Goal: Task Accomplishment & Management: Use online tool/utility

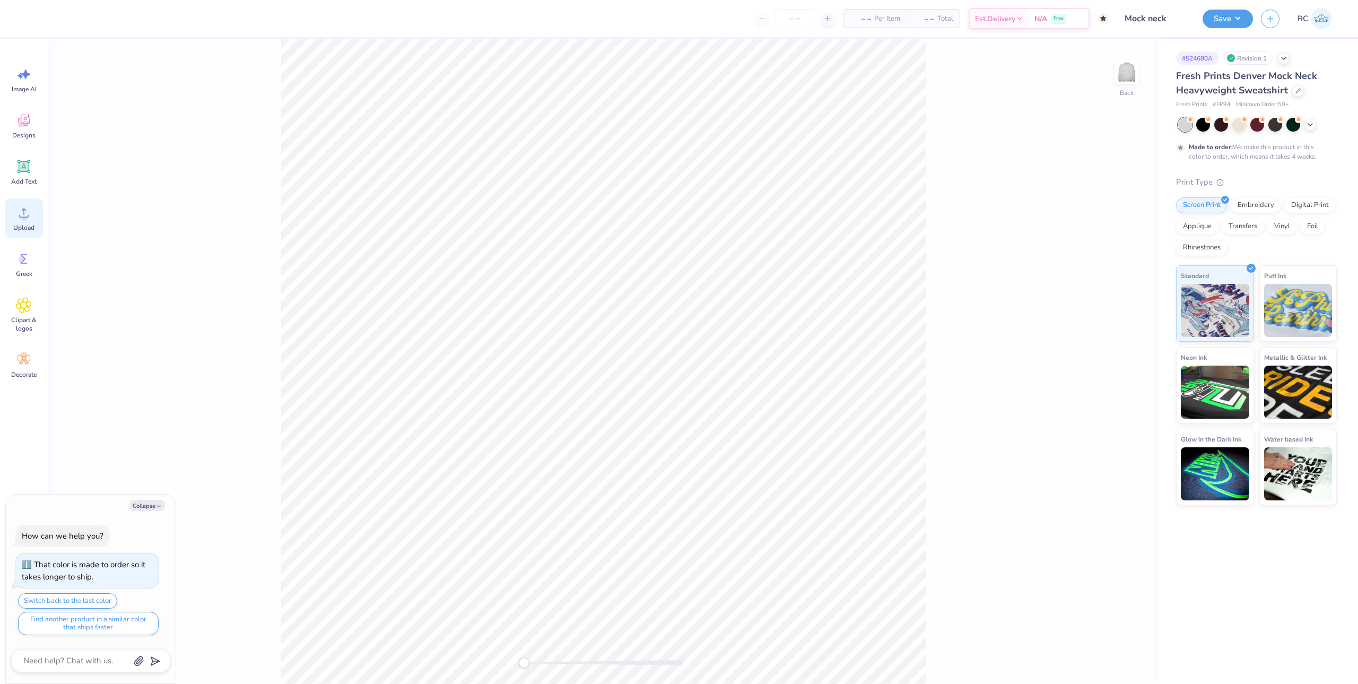
click at [30, 224] on span "Upload" at bounding box center [23, 227] width 21 height 8
click at [27, 221] on div "Upload" at bounding box center [24, 218] width 38 height 40
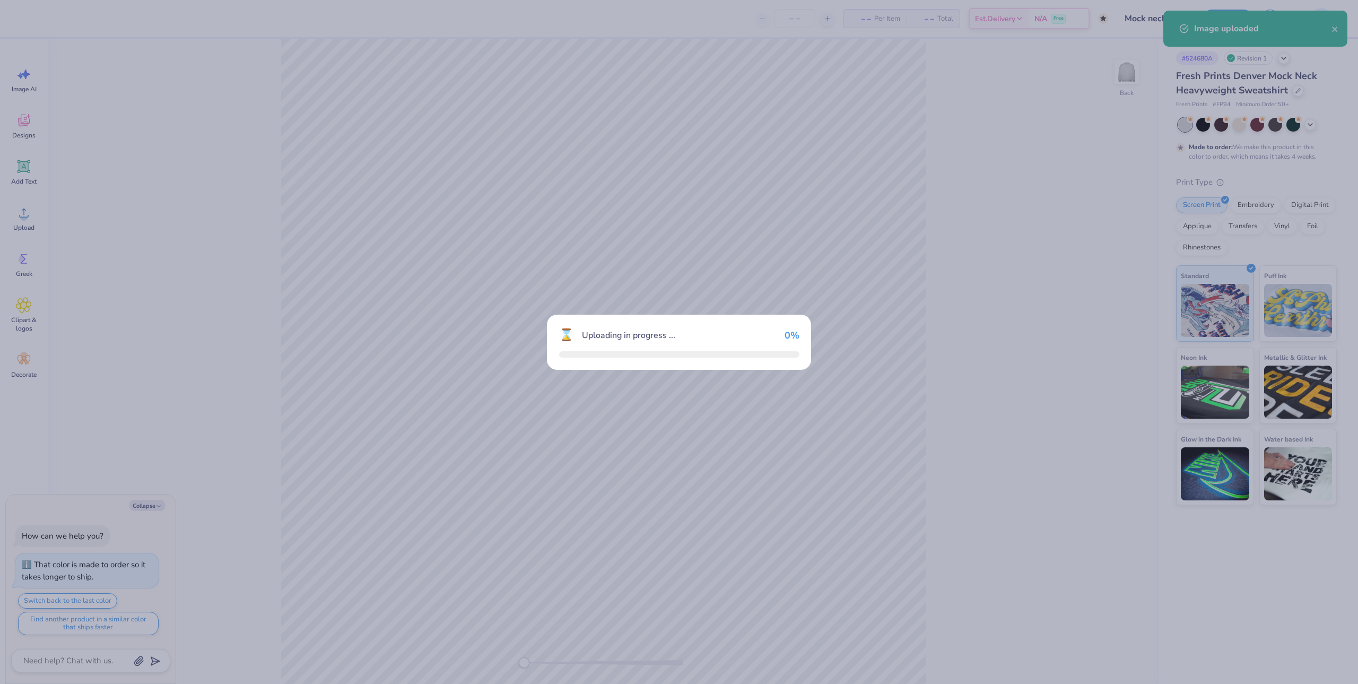
type textarea "x"
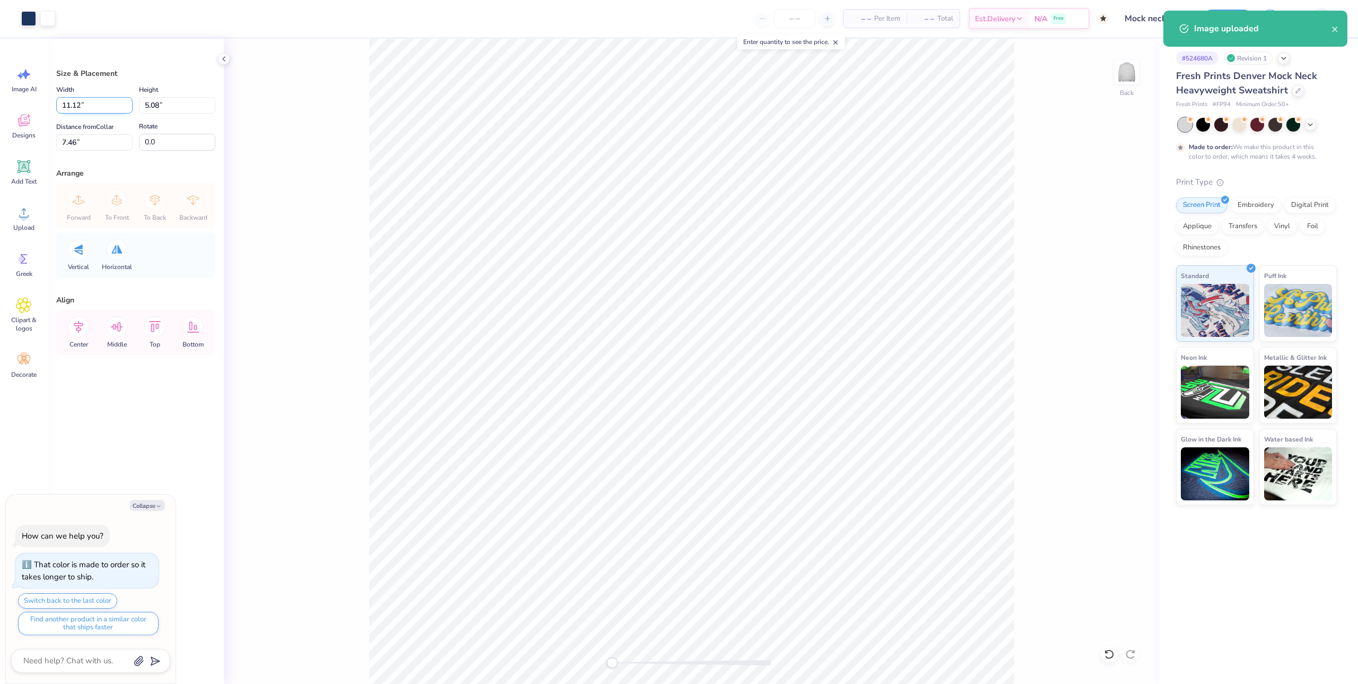
click at [89, 106] on input "11.12" at bounding box center [94, 105] width 76 height 16
type input "11.5"
type textarea "x"
type input "11.50"
type input "5.25"
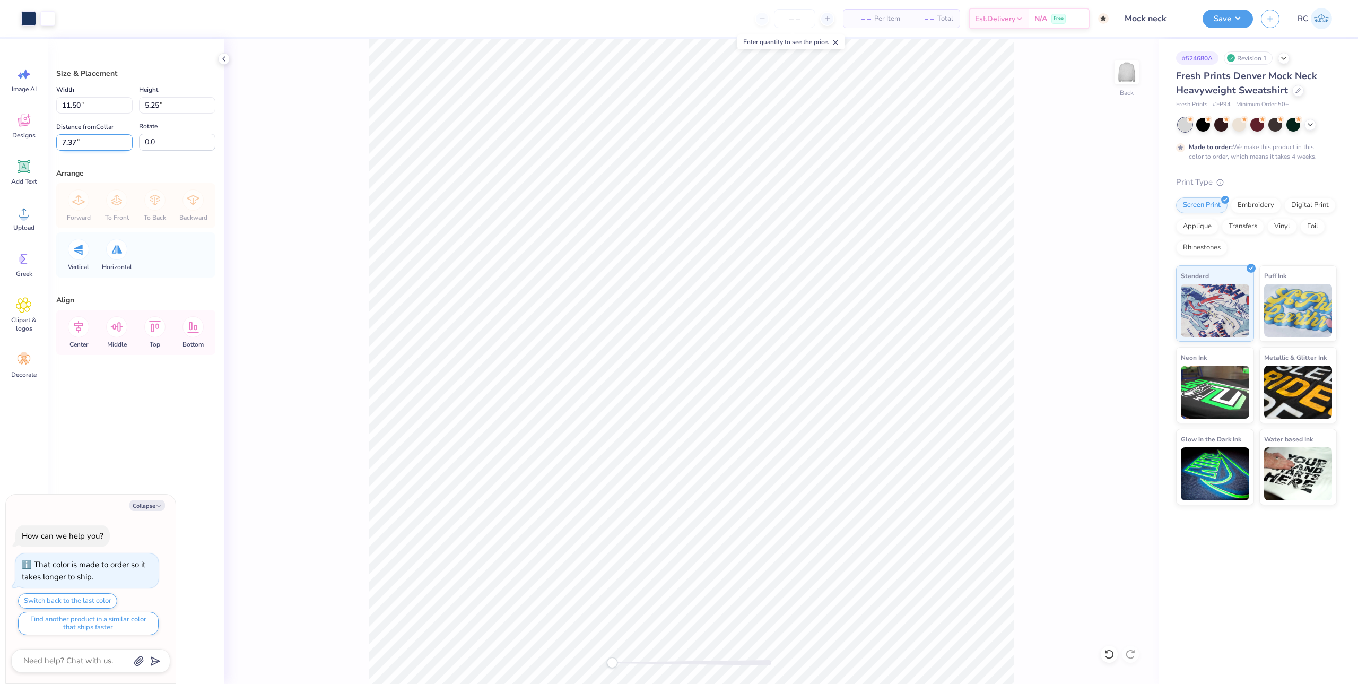
click at [89, 142] on input "7.37" at bounding box center [94, 142] width 76 height 16
type input "2"
click at [1247, 20] on button "Save" at bounding box center [1228, 17] width 50 height 19
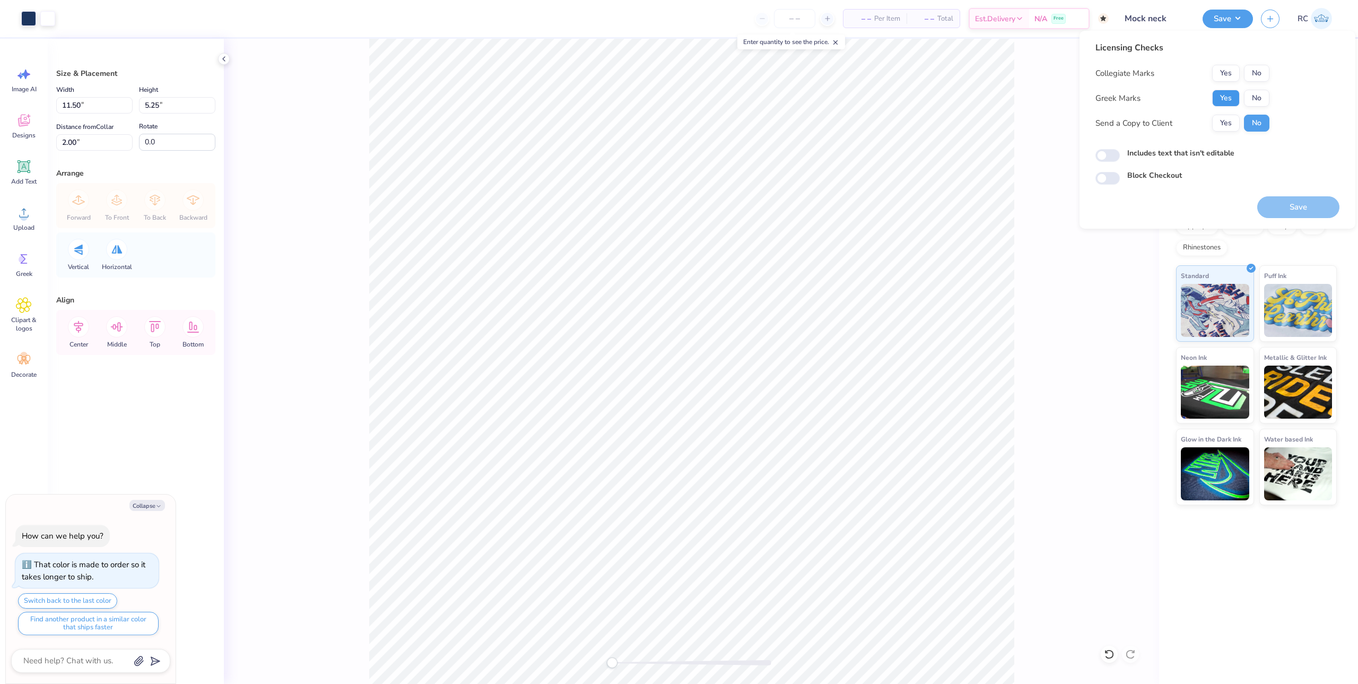
click at [1222, 106] on button "Yes" at bounding box center [1226, 98] width 28 height 17
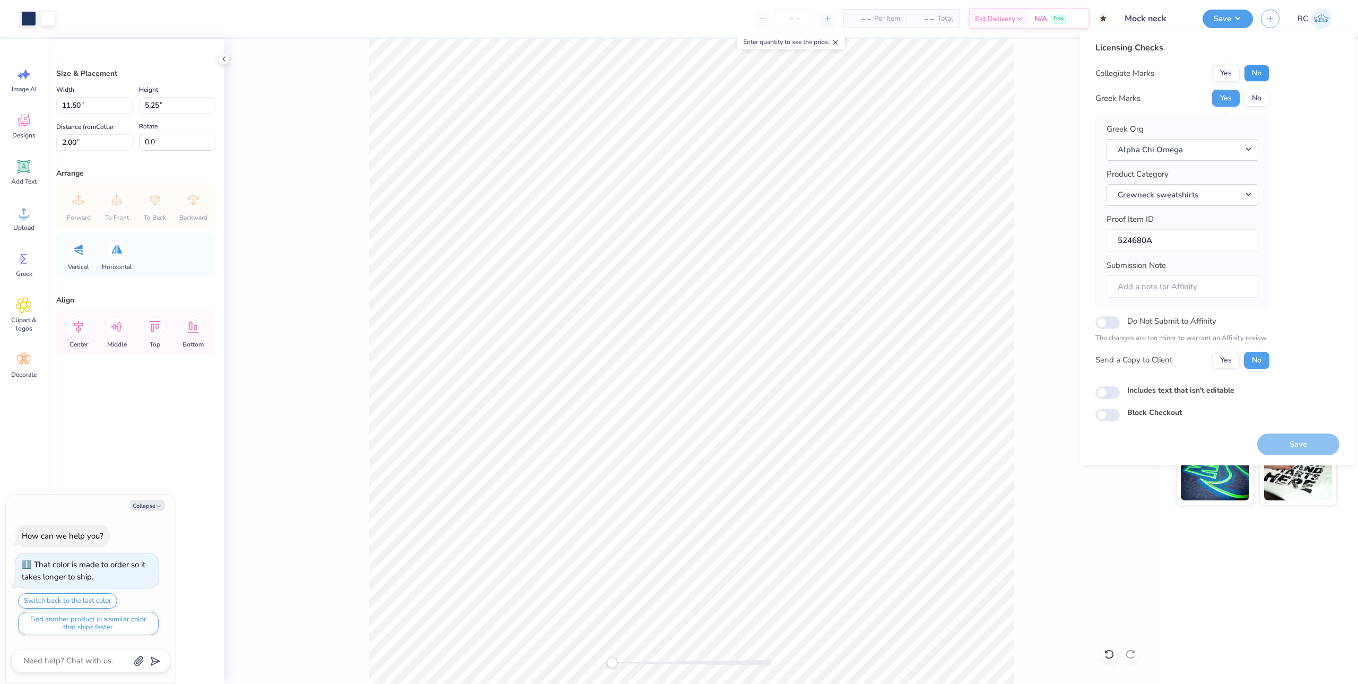
click at [1265, 74] on button "No" at bounding box center [1256, 73] width 25 height 17
click at [1226, 363] on button "Yes" at bounding box center [1226, 360] width 28 height 17
type textarea "x"
click at [1114, 393] on input "Includes text that isn't editable" at bounding box center [1108, 392] width 24 height 13
checkbox input "true"
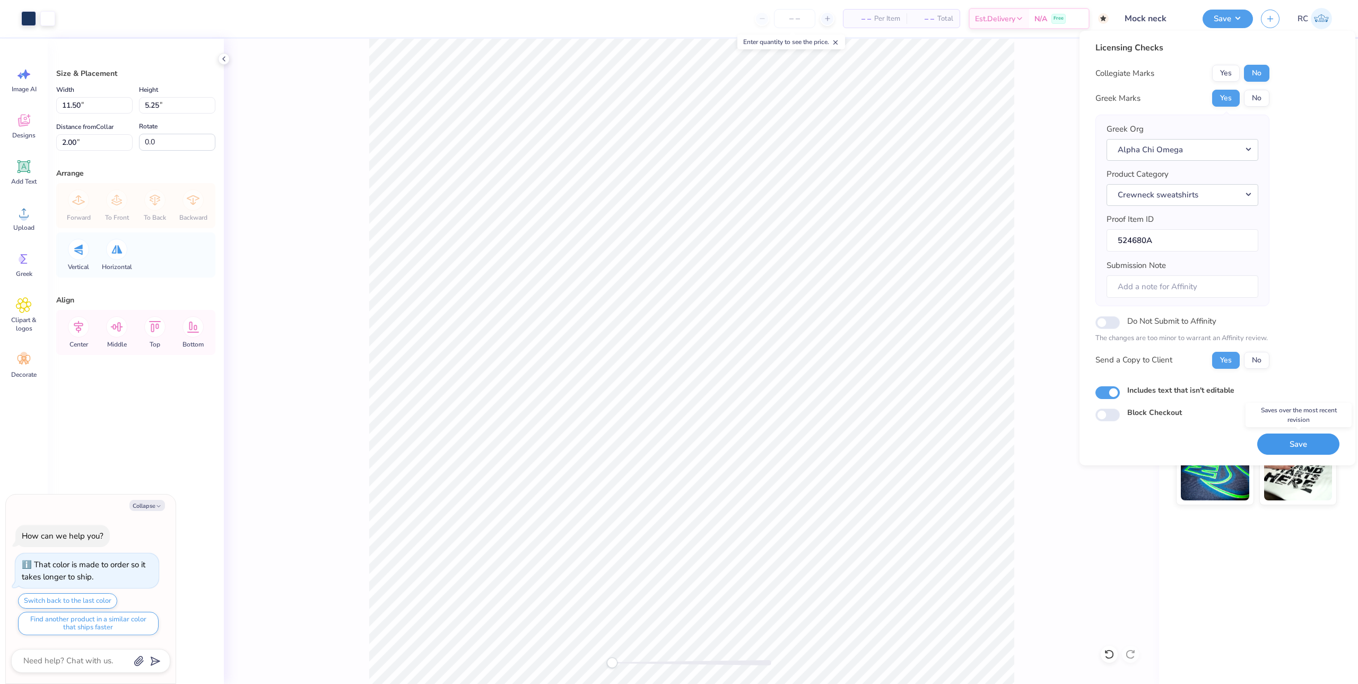
click at [1281, 446] on button "Save" at bounding box center [1298, 444] width 82 height 22
click at [1303, 386] on div "Includes text that isn't editable" at bounding box center [1218, 391] width 244 height 12
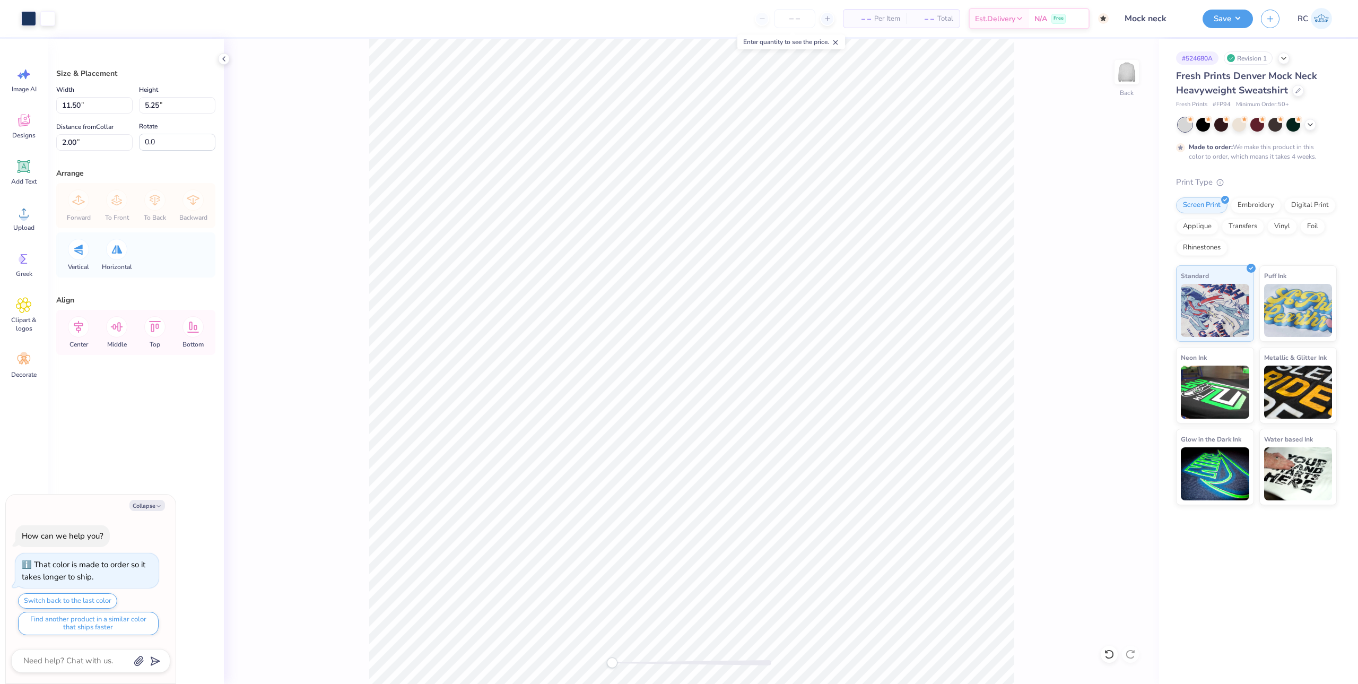
type textarea "x"
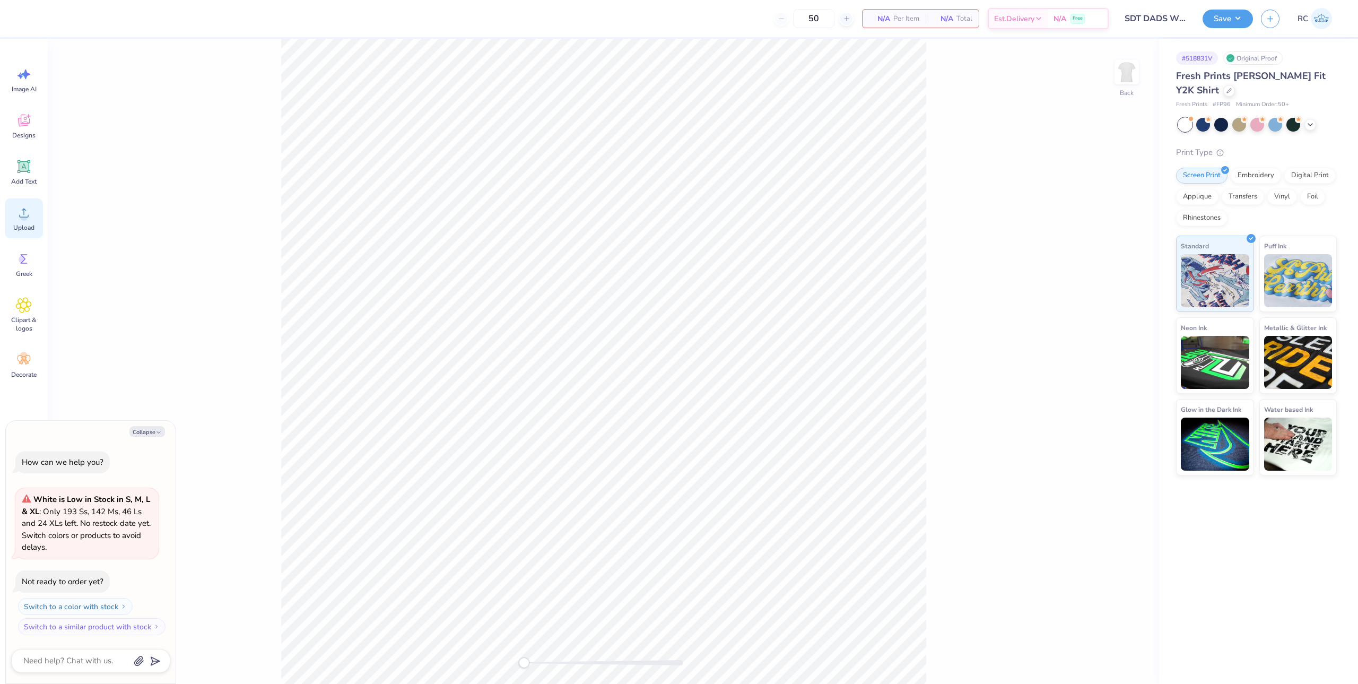
click at [23, 224] on span "Upload" at bounding box center [23, 227] width 21 height 8
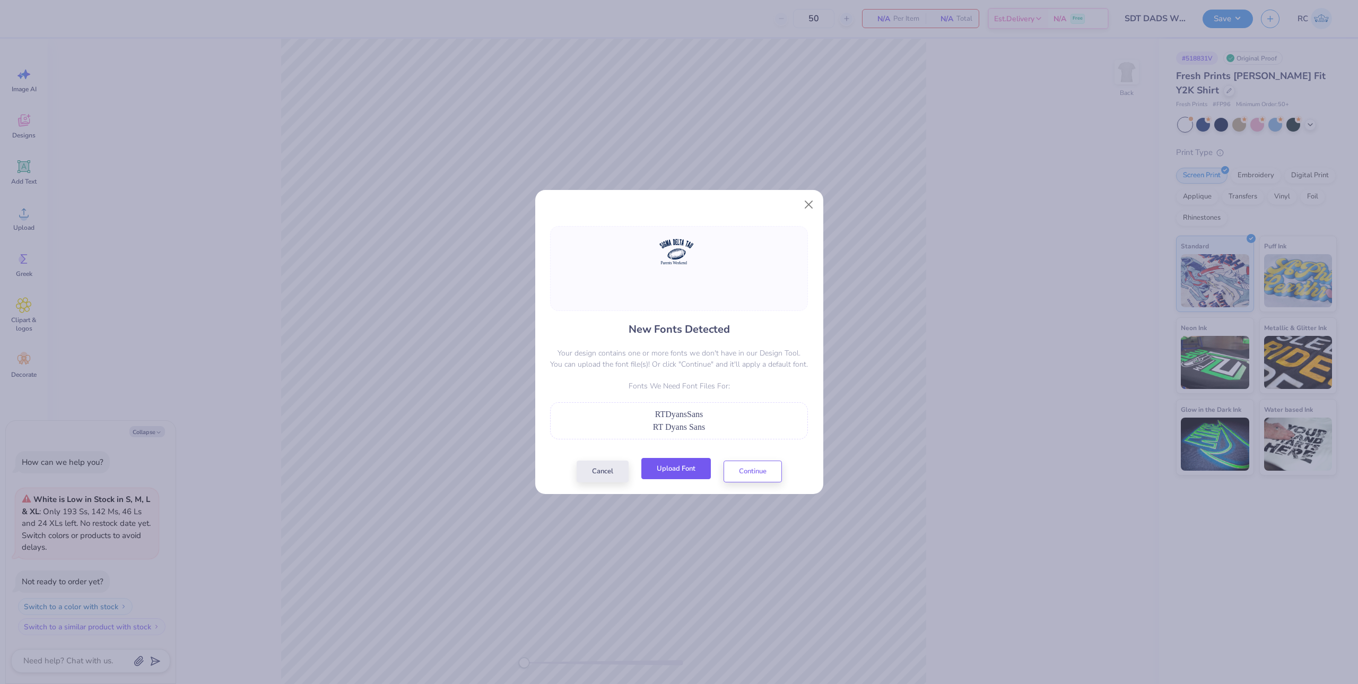
click at [683, 472] on button "Upload Font" at bounding box center [675, 469] width 69 height 22
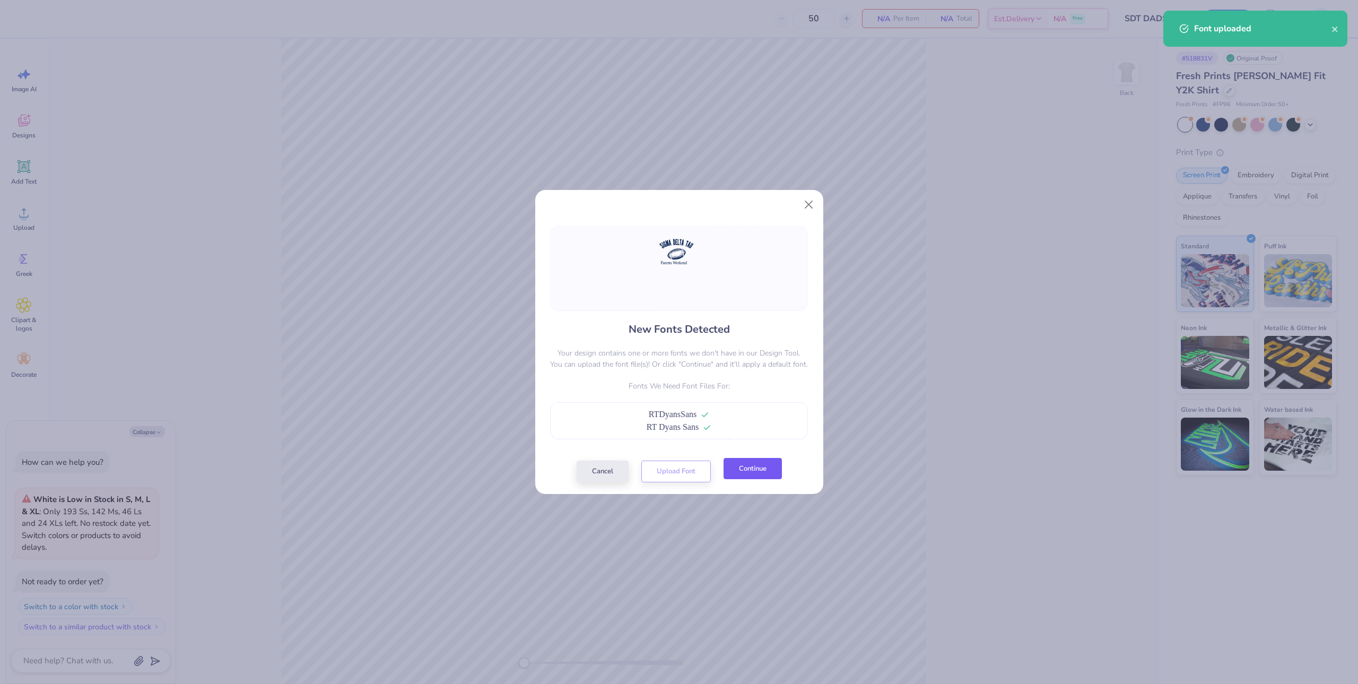
click at [745, 475] on button "Continue" at bounding box center [753, 469] width 58 height 22
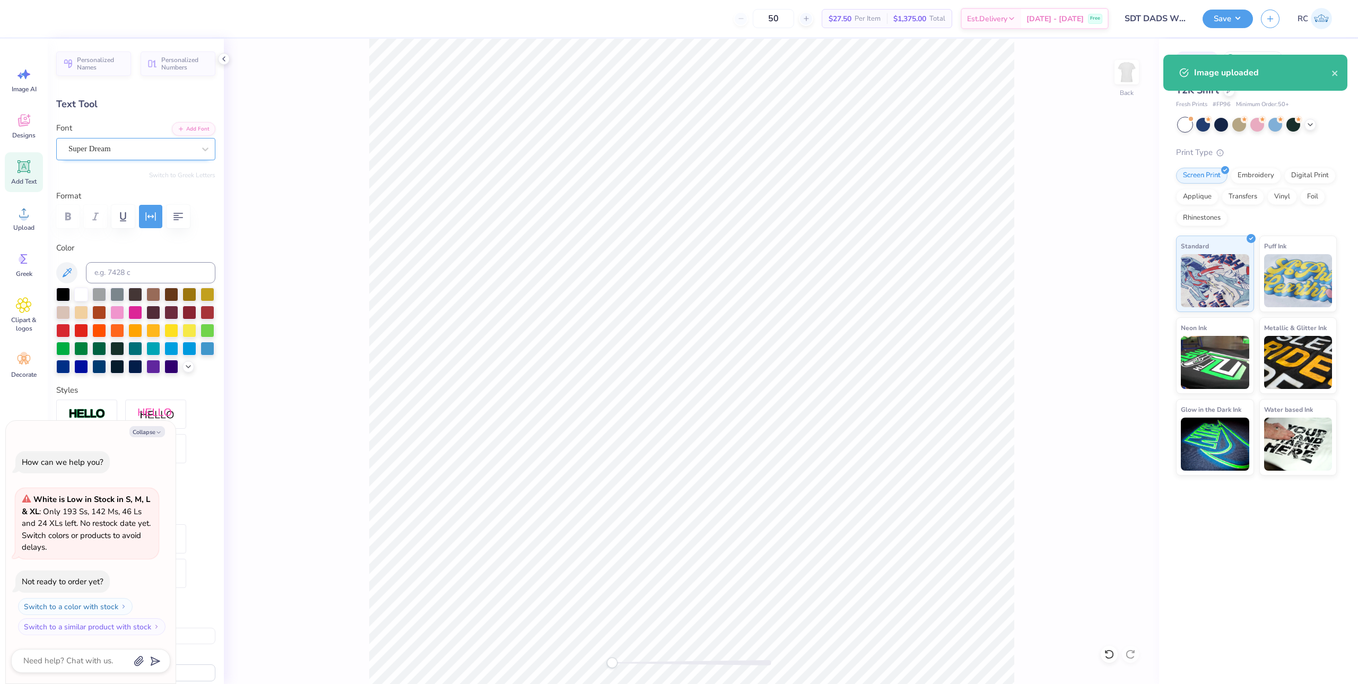
click at [129, 152] on div "Super Dream" at bounding box center [131, 149] width 128 height 16
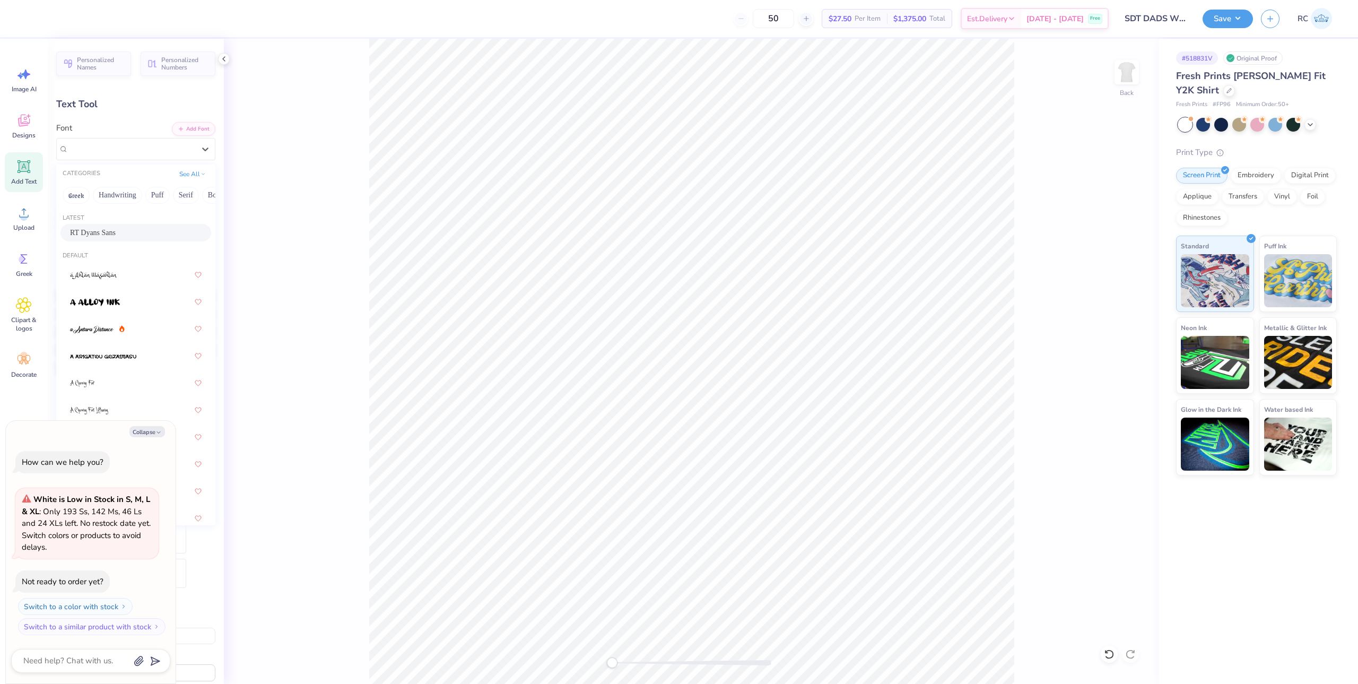
click at [120, 236] on div "RT Dyans Sans" at bounding box center [136, 232] width 132 height 11
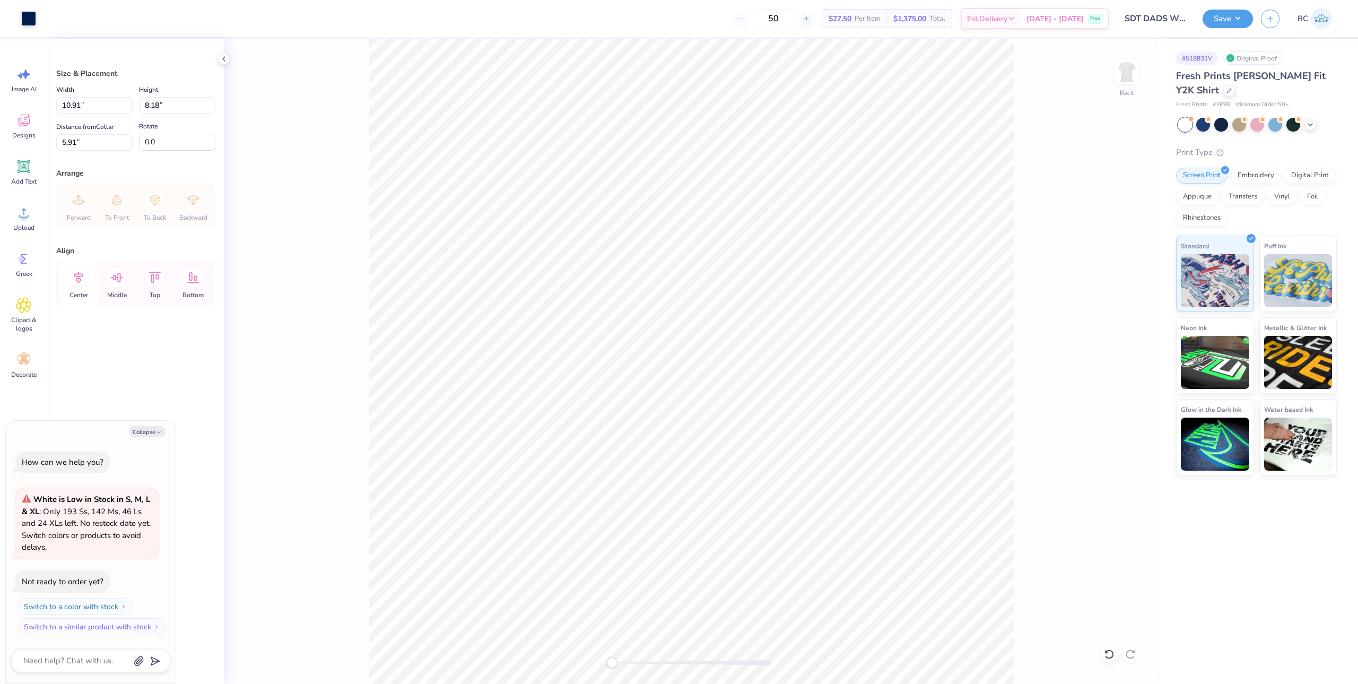
click at [74, 279] on icon at bounding box center [78, 277] width 21 height 21
type textarea "x"
click at [82, 111] on input "10.91" at bounding box center [94, 105] width 76 height 16
type input "10"
type textarea "x"
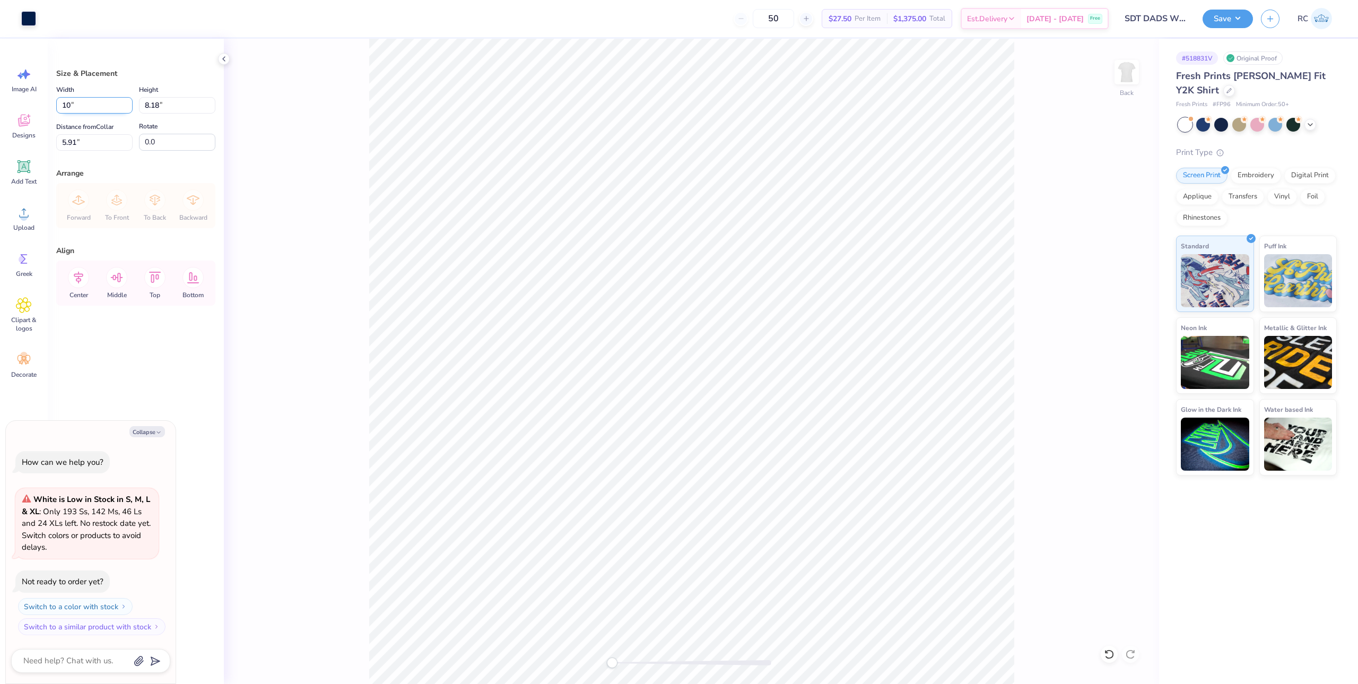
type input "10.00"
type input "7.50"
click at [100, 149] on input "6.26" at bounding box center [94, 142] width 76 height 16
type input "3"
type textarea "x"
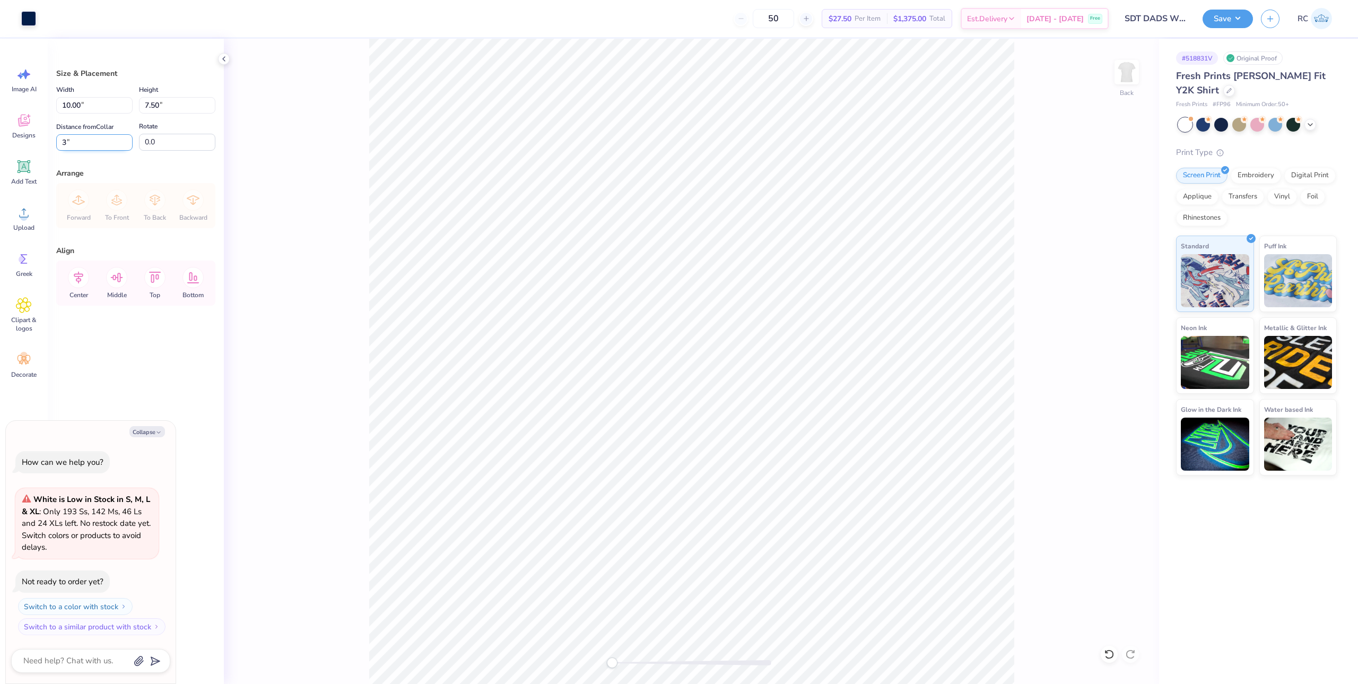
type input "3.00"
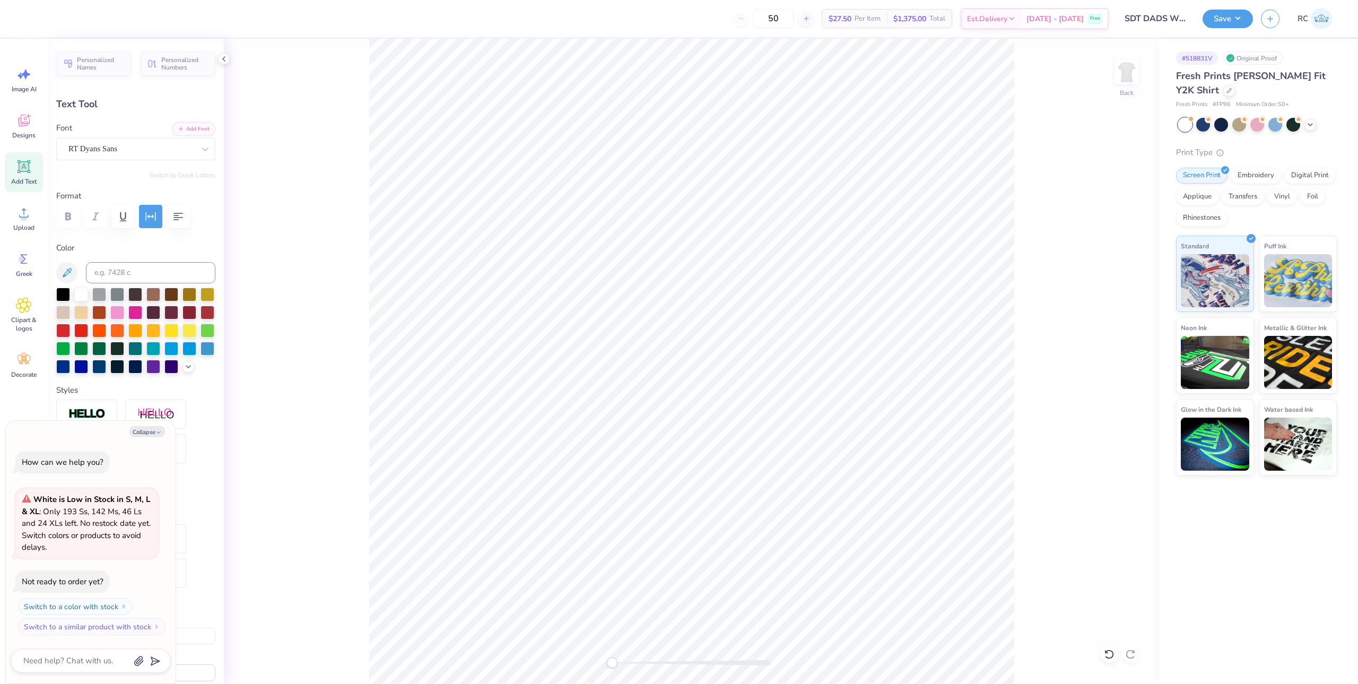
type textarea "x"
type input "7.94"
type input "0.62"
click at [228, 60] on div at bounding box center [224, 59] width 12 height 12
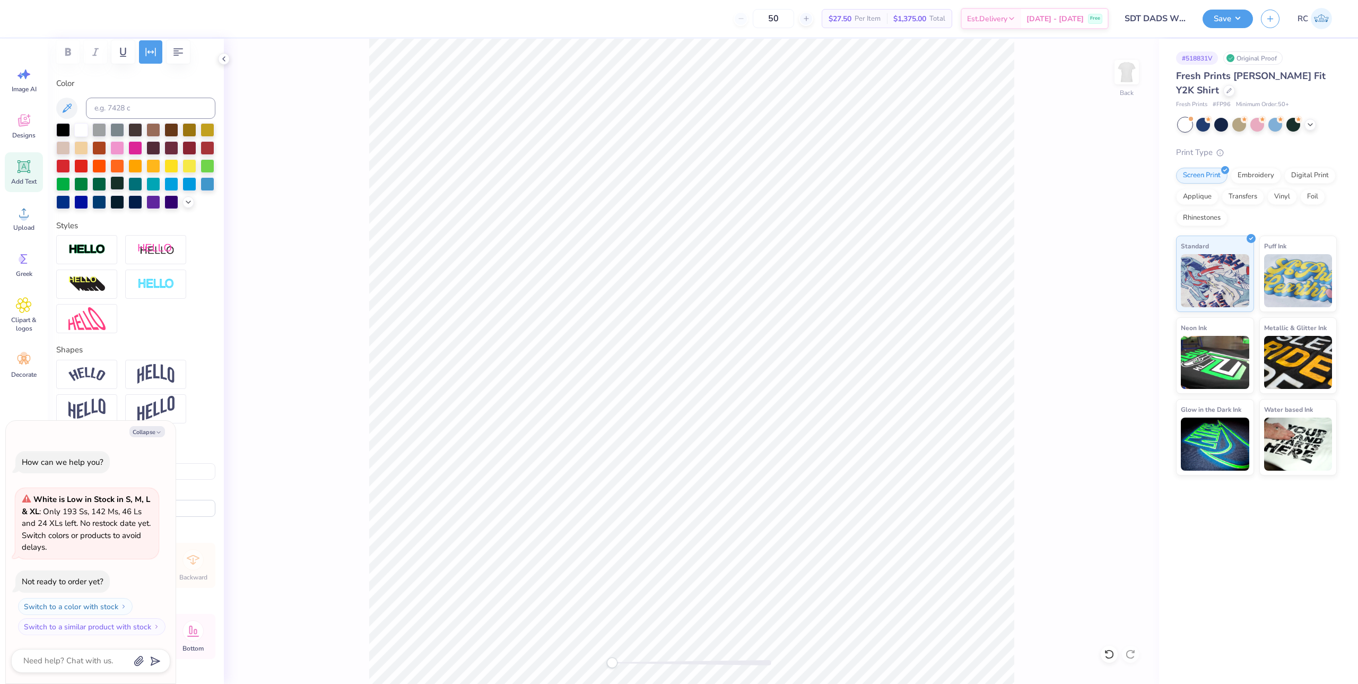
scroll to position [51, 0]
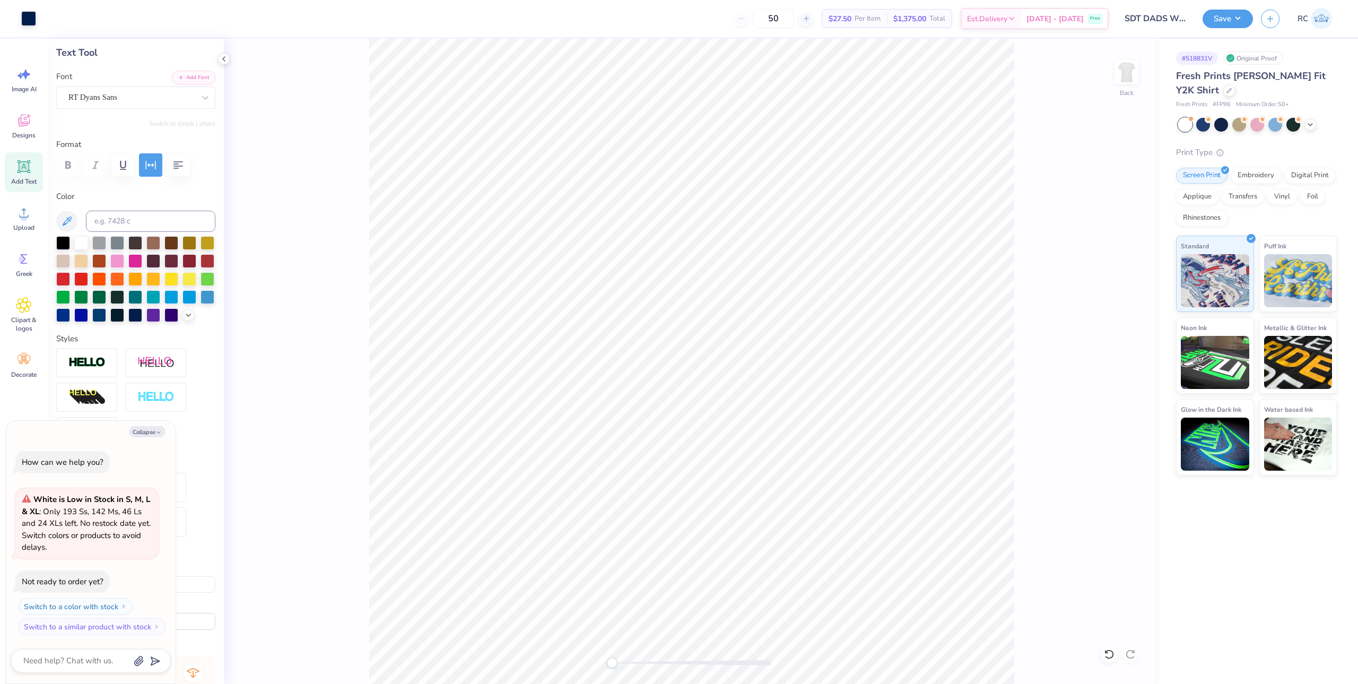
type textarea "x"
type input "9.80"
type textarea "x"
type input "7.54"
type input "0.59"
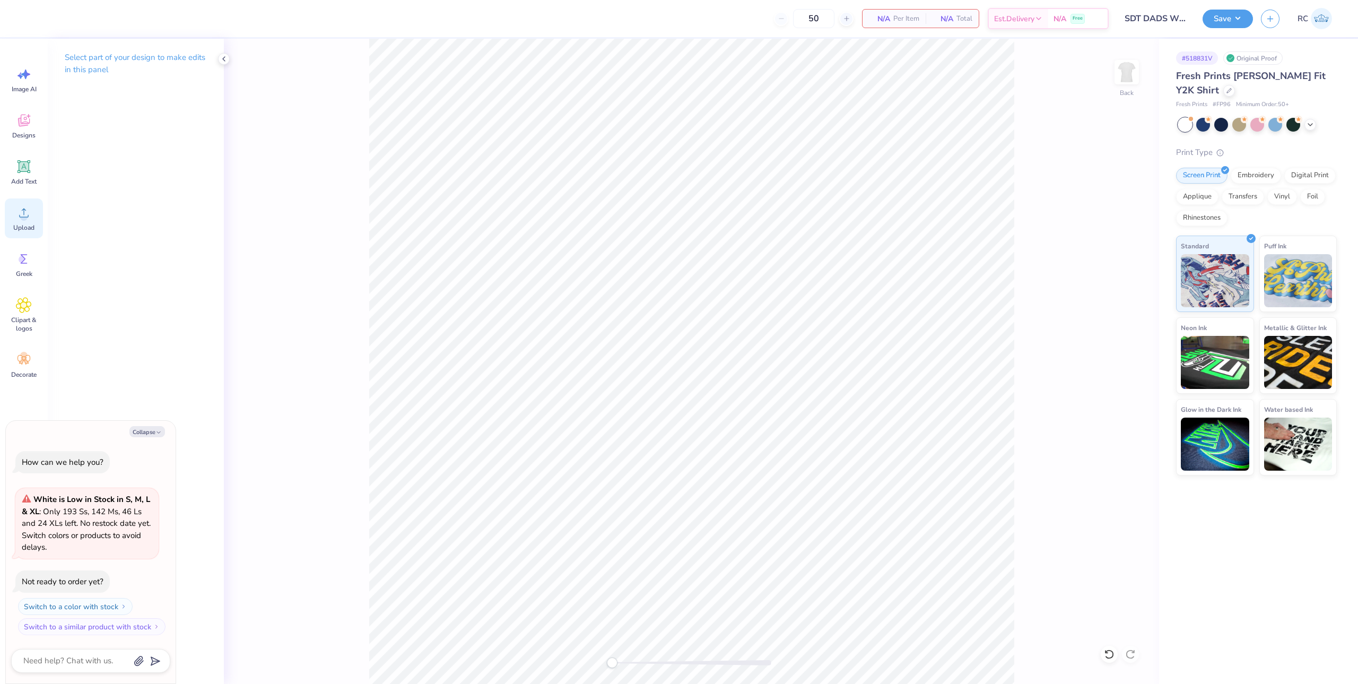
click at [22, 216] on circle at bounding box center [23, 216] width 7 height 7
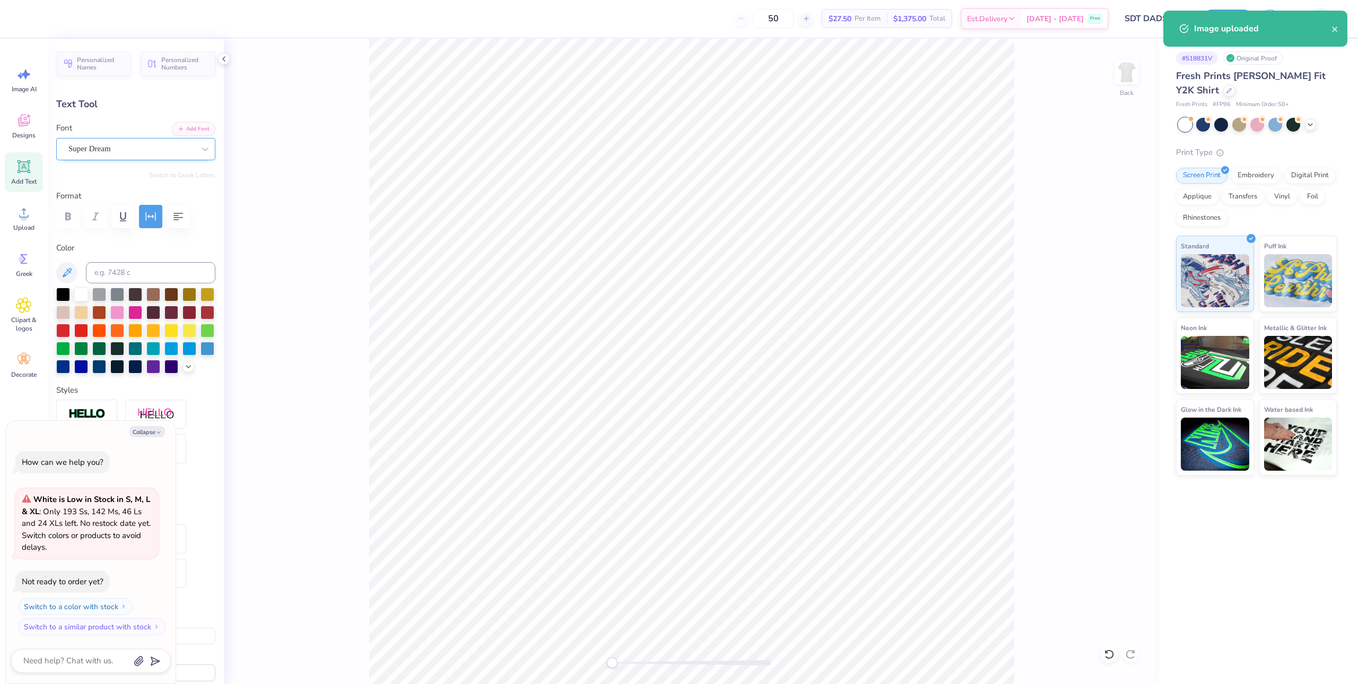
click at [103, 150] on div "Super Dream" at bounding box center [131, 149] width 128 height 16
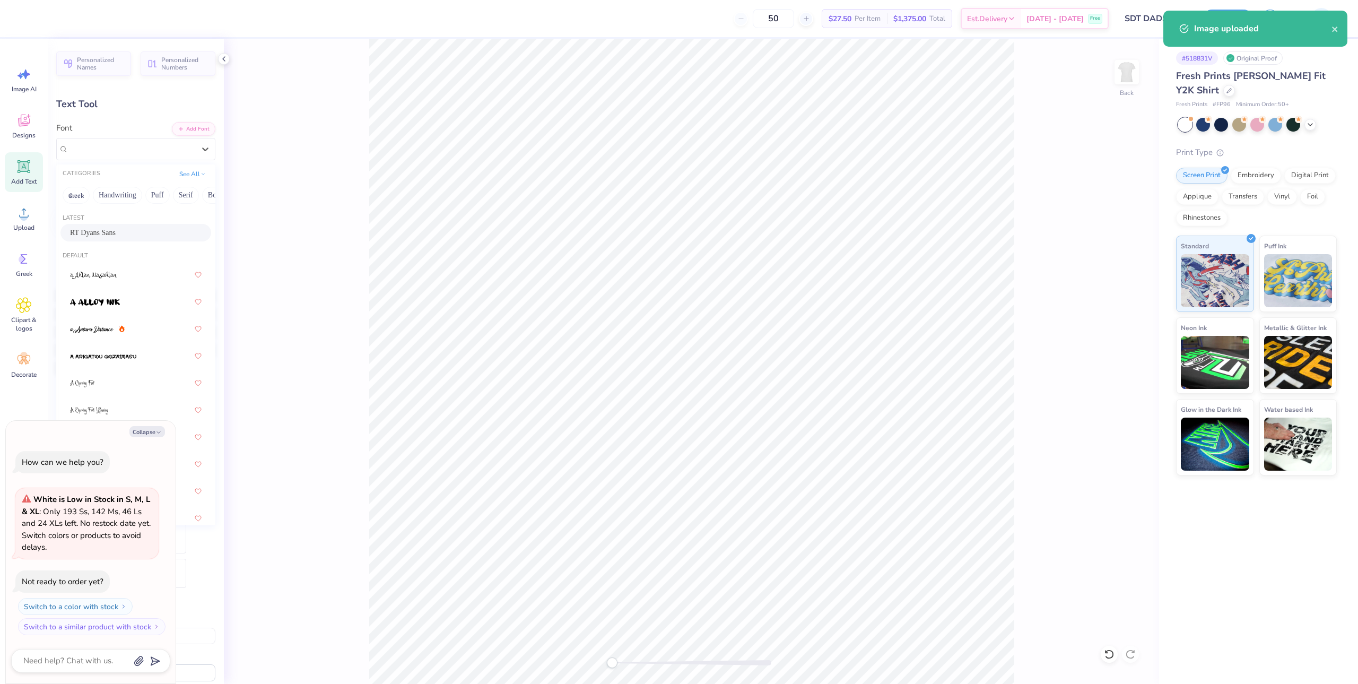
click at [122, 229] on div "RT Dyans Sans" at bounding box center [136, 232] width 132 height 11
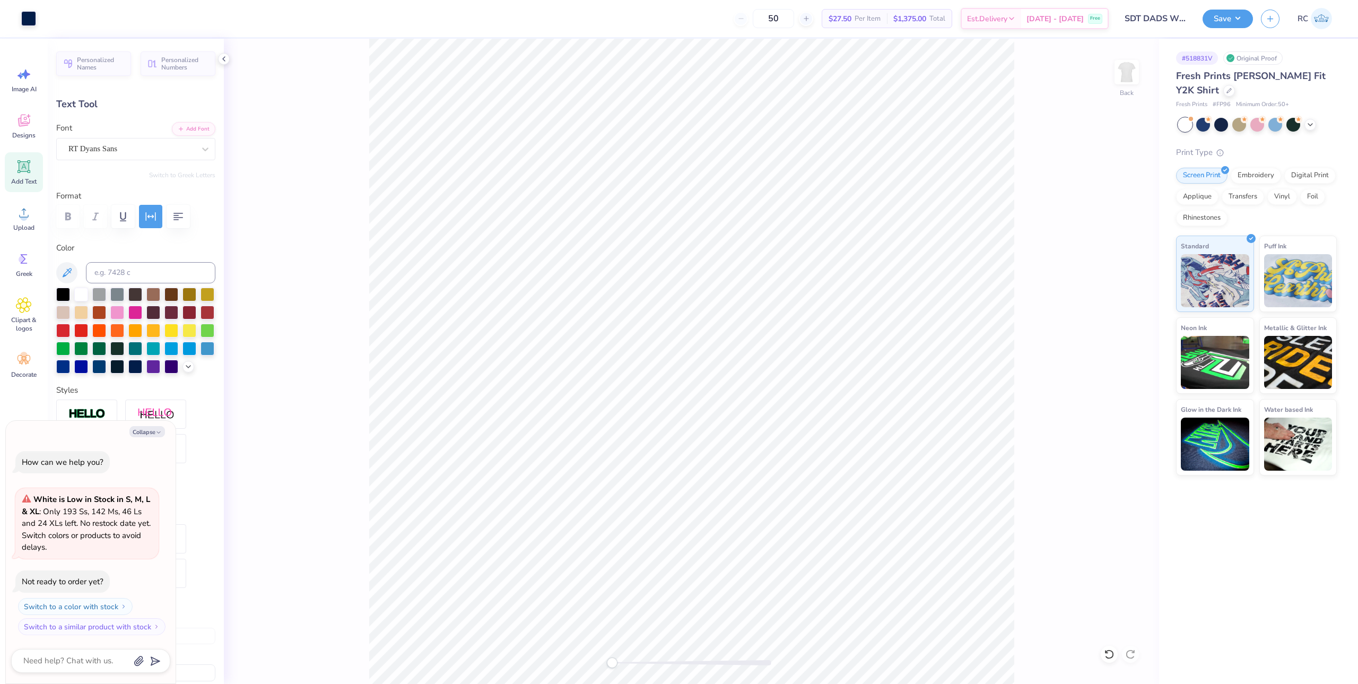
type textarea "x"
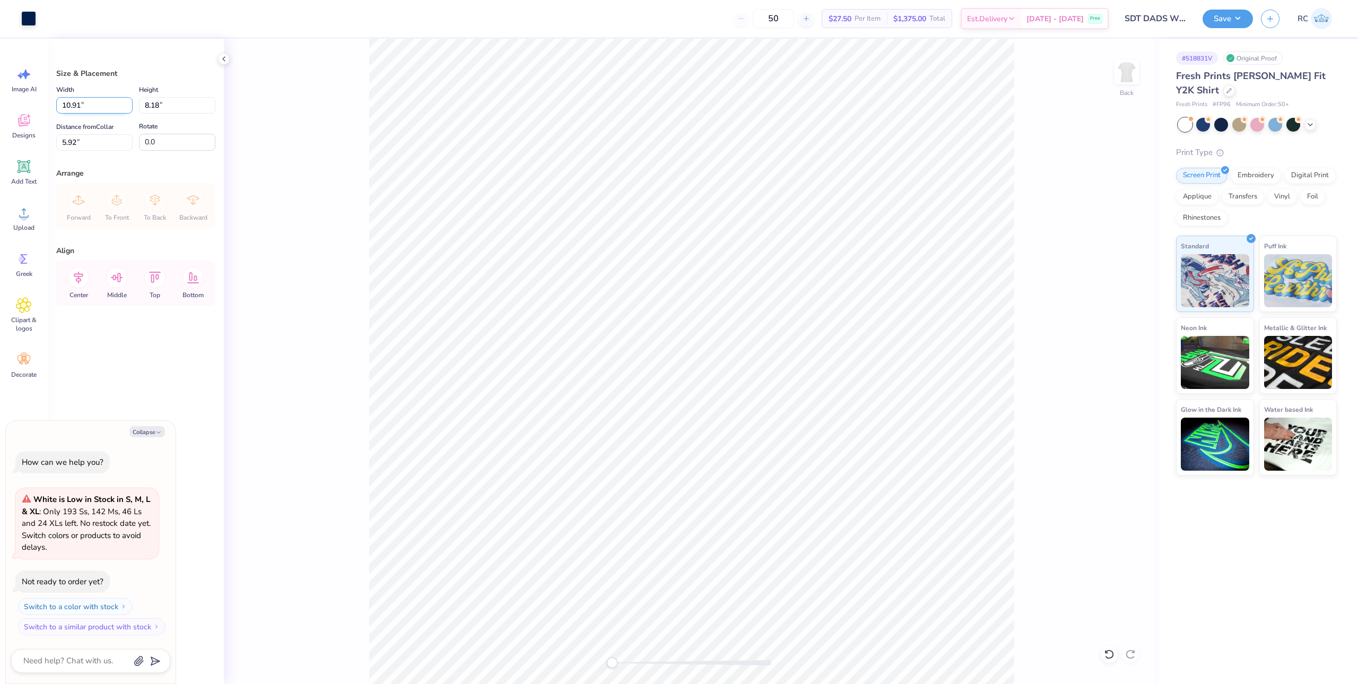
click at [86, 110] on input "10.91" at bounding box center [94, 105] width 76 height 16
type input "10"
type textarea "x"
type input "10.00"
type input "7.50"
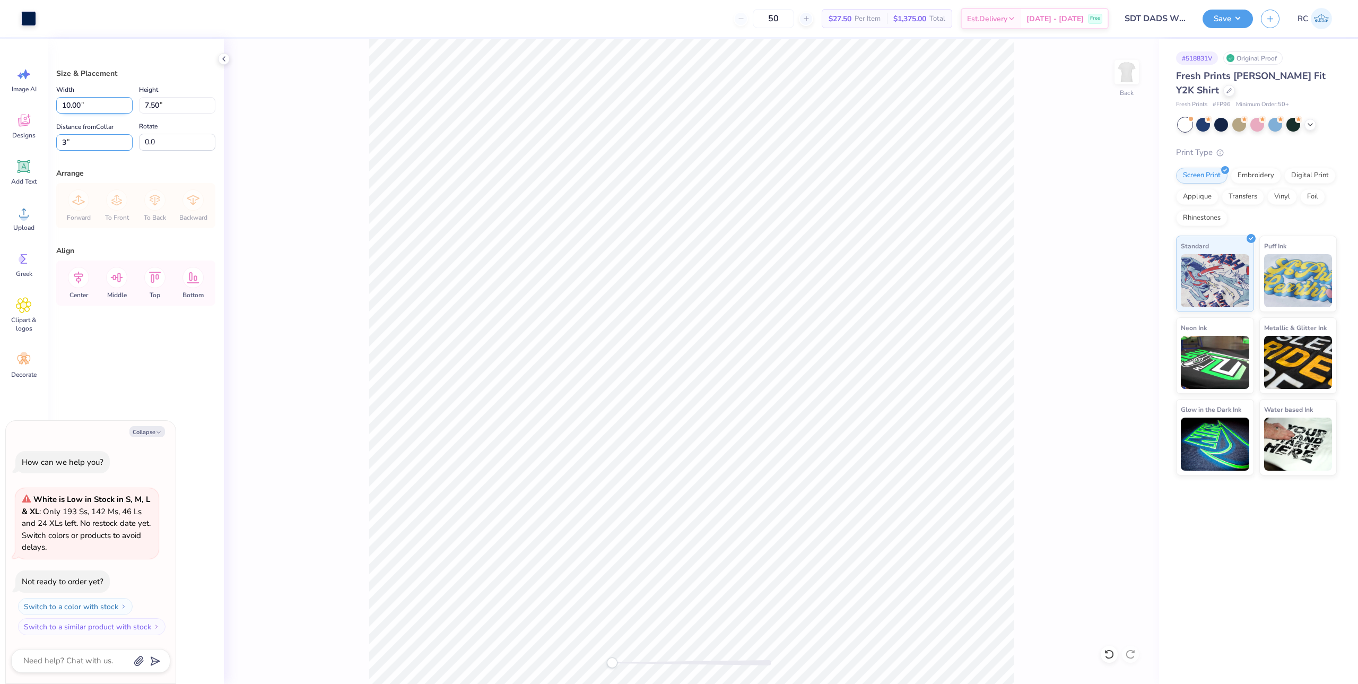
type input "3"
type textarea "x"
type input "3.00"
click at [1230, 30] on div "Save RC" at bounding box center [1280, 18] width 155 height 37
click at [1230, 21] on button "Save" at bounding box center [1228, 17] width 50 height 19
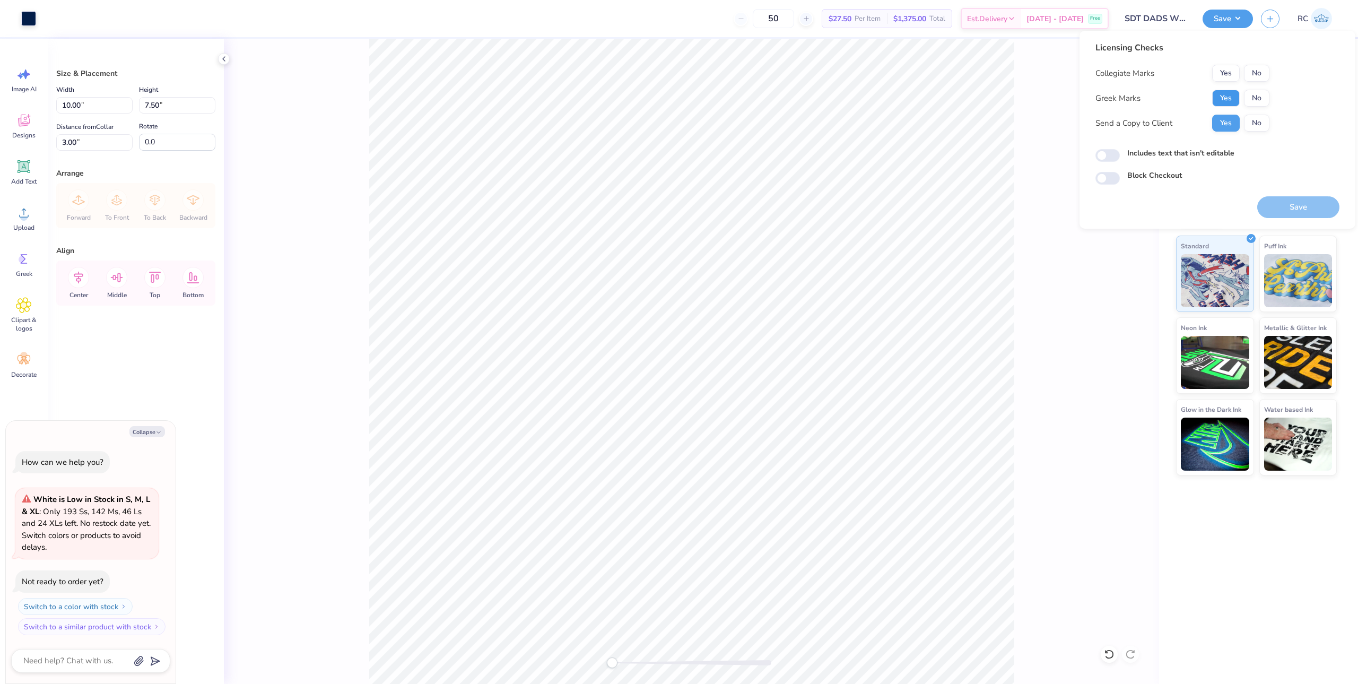
click at [1216, 97] on button "Yes" at bounding box center [1226, 98] width 28 height 17
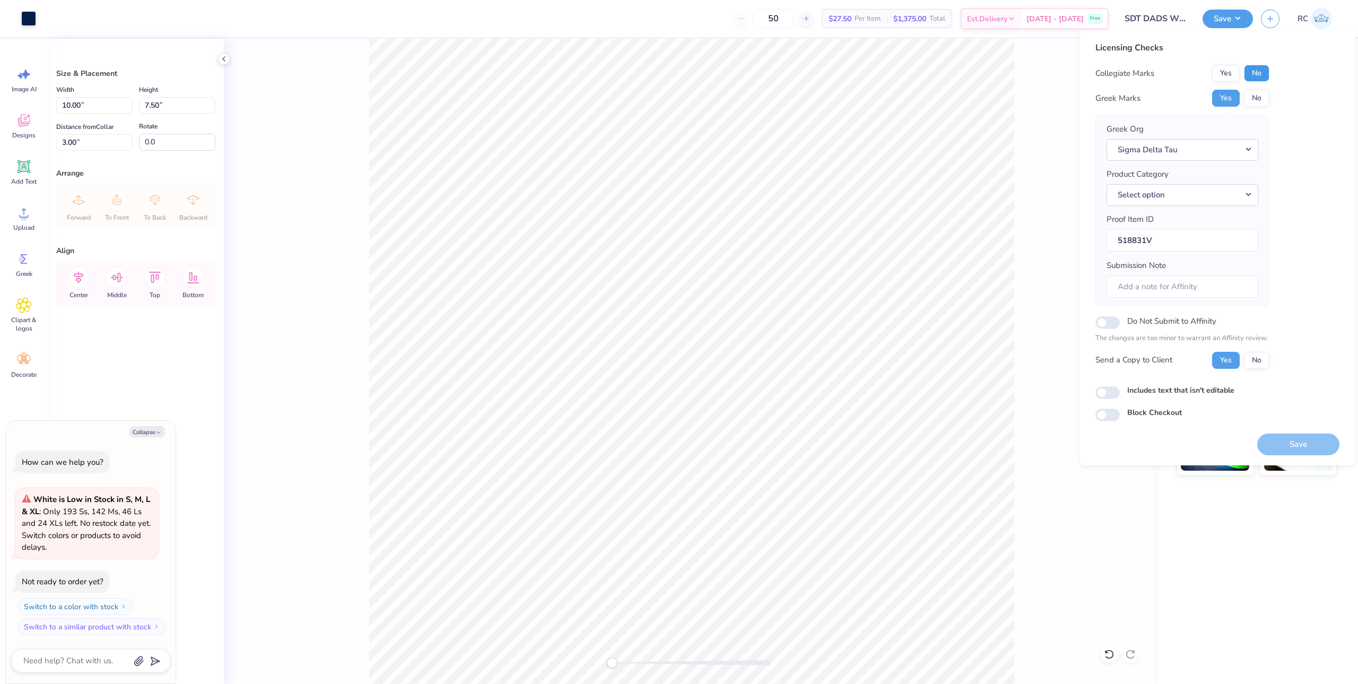
click at [1266, 73] on button "No" at bounding box center [1256, 73] width 25 height 17
type textarea "x"
click at [1105, 394] on input "Includes text that isn't editable" at bounding box center [1108, 392] width 24 height 13
checkbox input "true"
click at [1302, 447] on button "Save" at bounding box center [1298, 444] width 82 height 22
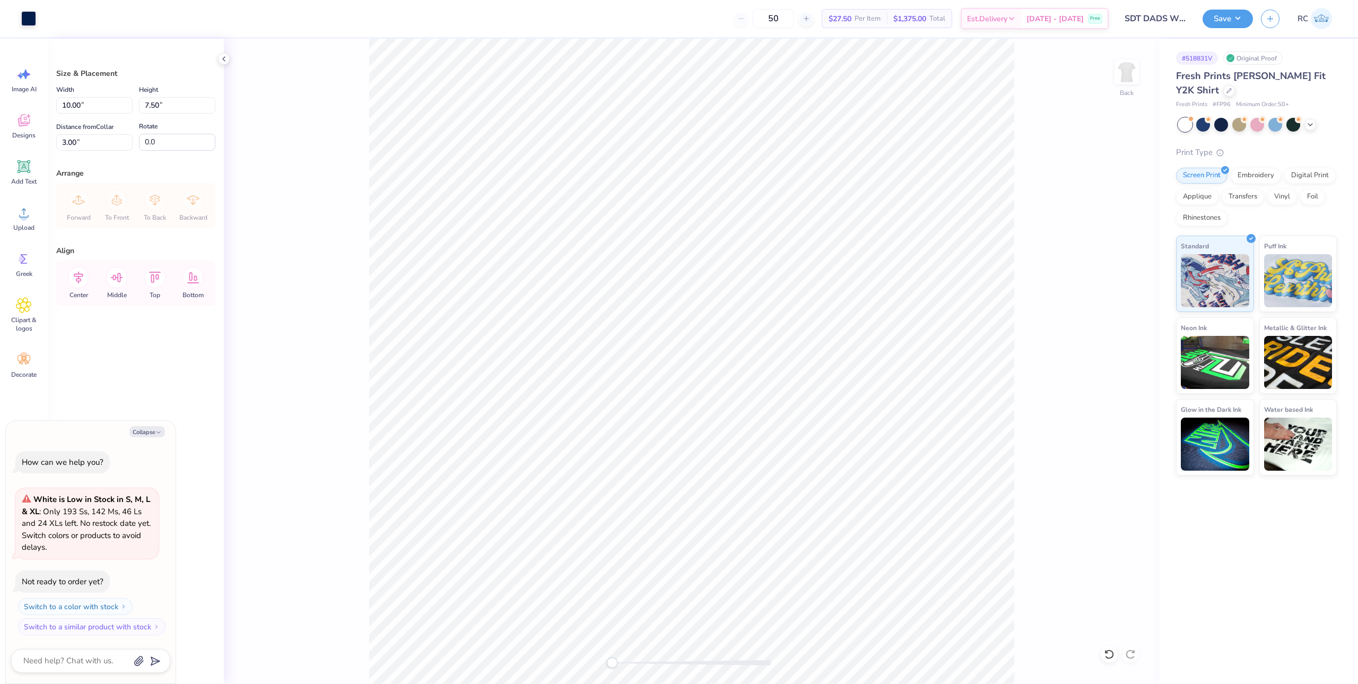
type textarea "x"
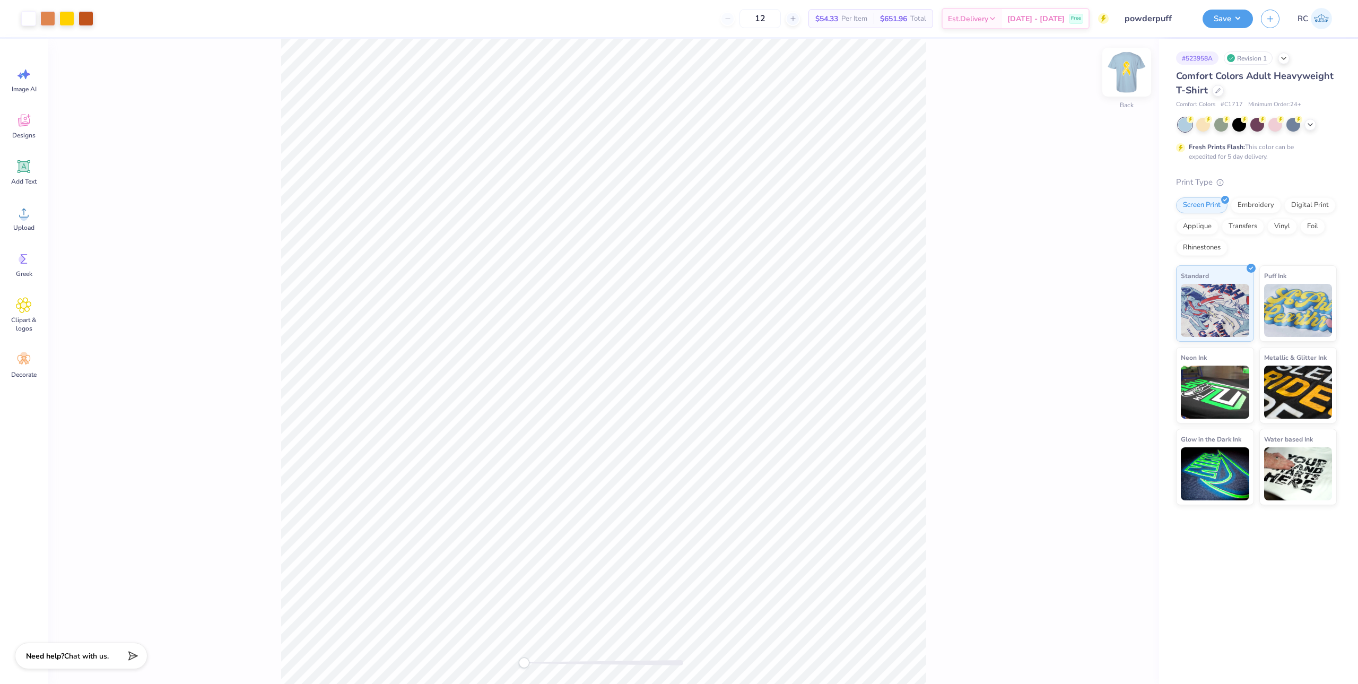
click at [1123, 81] on img at bounding box center [1127, 72] width 42 height 42
click at [29, 209] on icon at bounding box center [24, 213] width 16 height 16
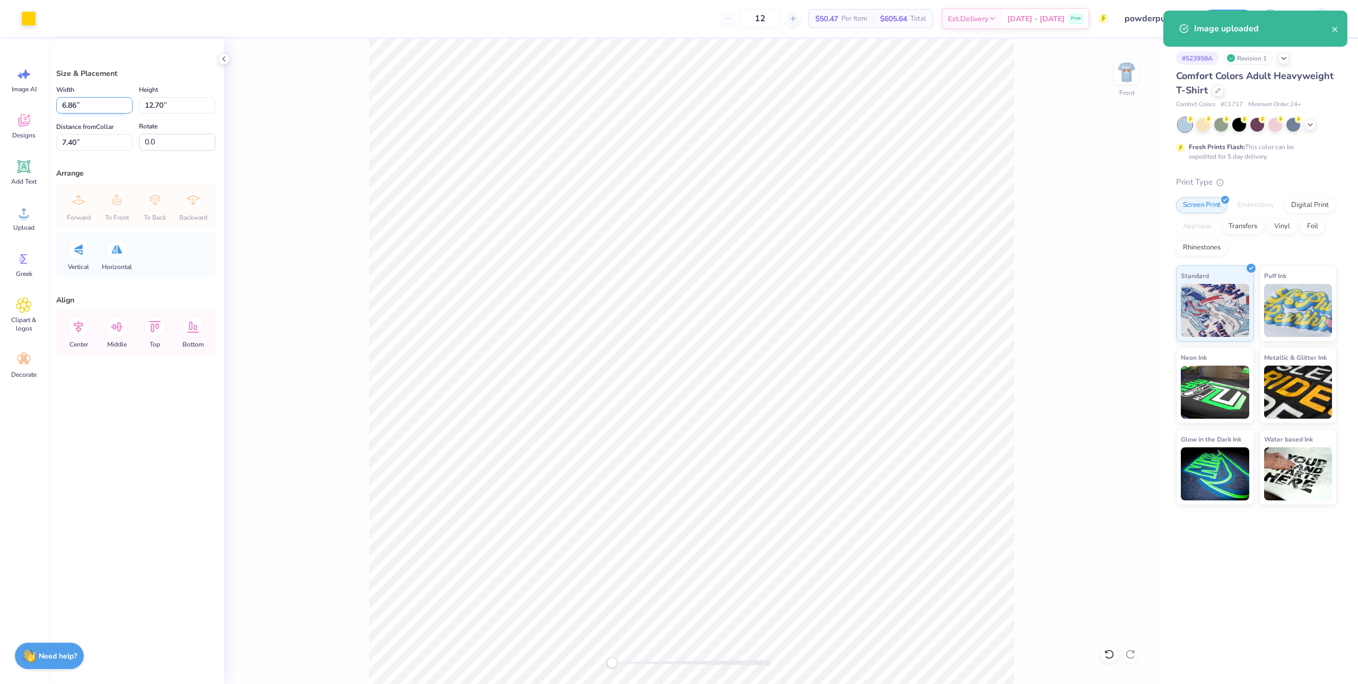
click at [98, 108] on input "6.86" at bounding box center [94, 105] width 76 height 16
type input "11.73"
type input "7.89"
type input "6.34"
type input "6"
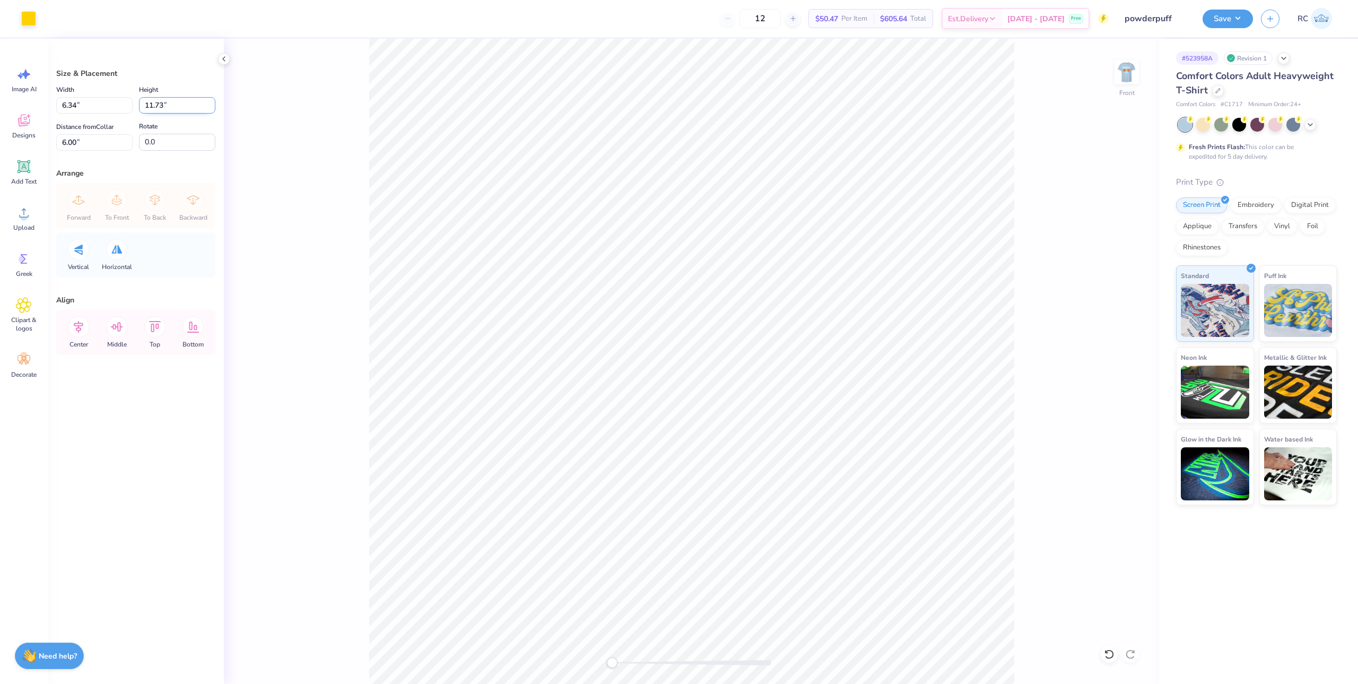
click at [162, 107] on input "11.73" at bounding box center [177, 105] width 76 height 16
type input "10.73"
type input "5.80"
type input "6"
click at [1124, 80] on img at bounding box center [1127, 72] width 42 height 42
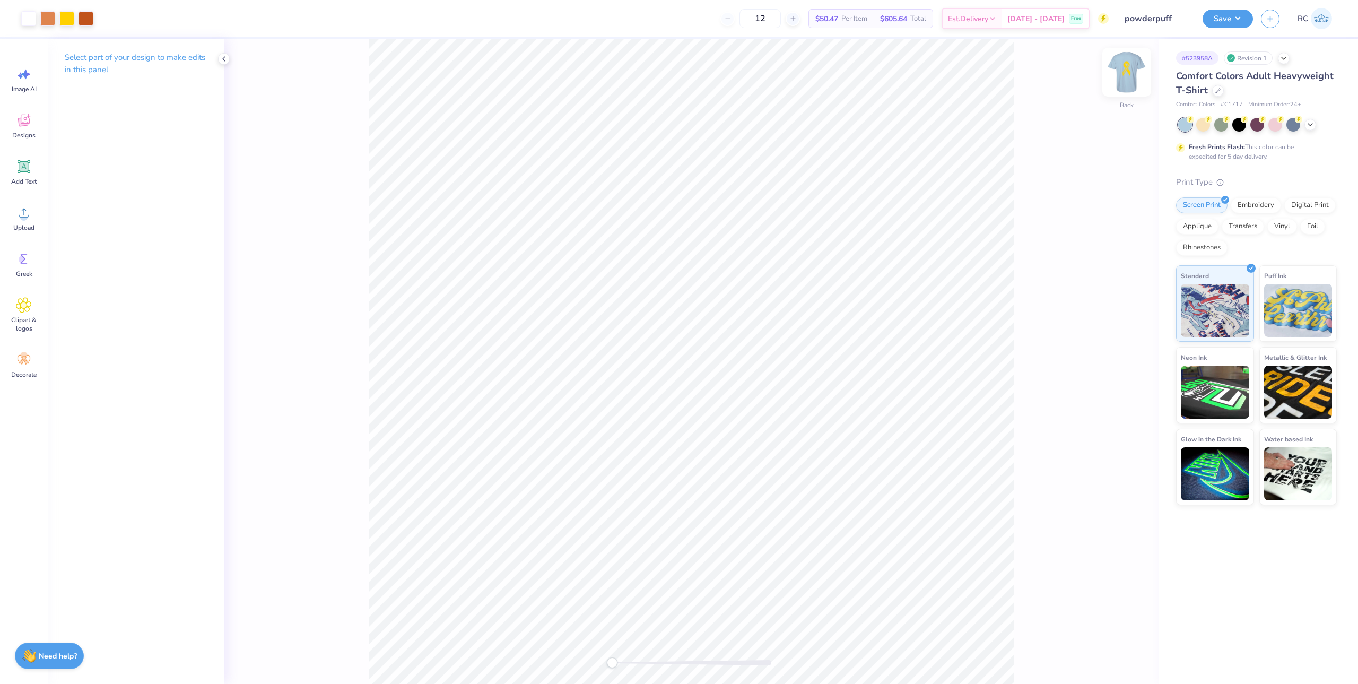
click at [1121, 75] on img at bounding box center [1127, 72] width 42 height 42
click at [1126, 77] on img at bounding box center [1127, 72] width 42 height 42
click at [29, 216] on icon at bounding box center [24, 213] width 16 height 16
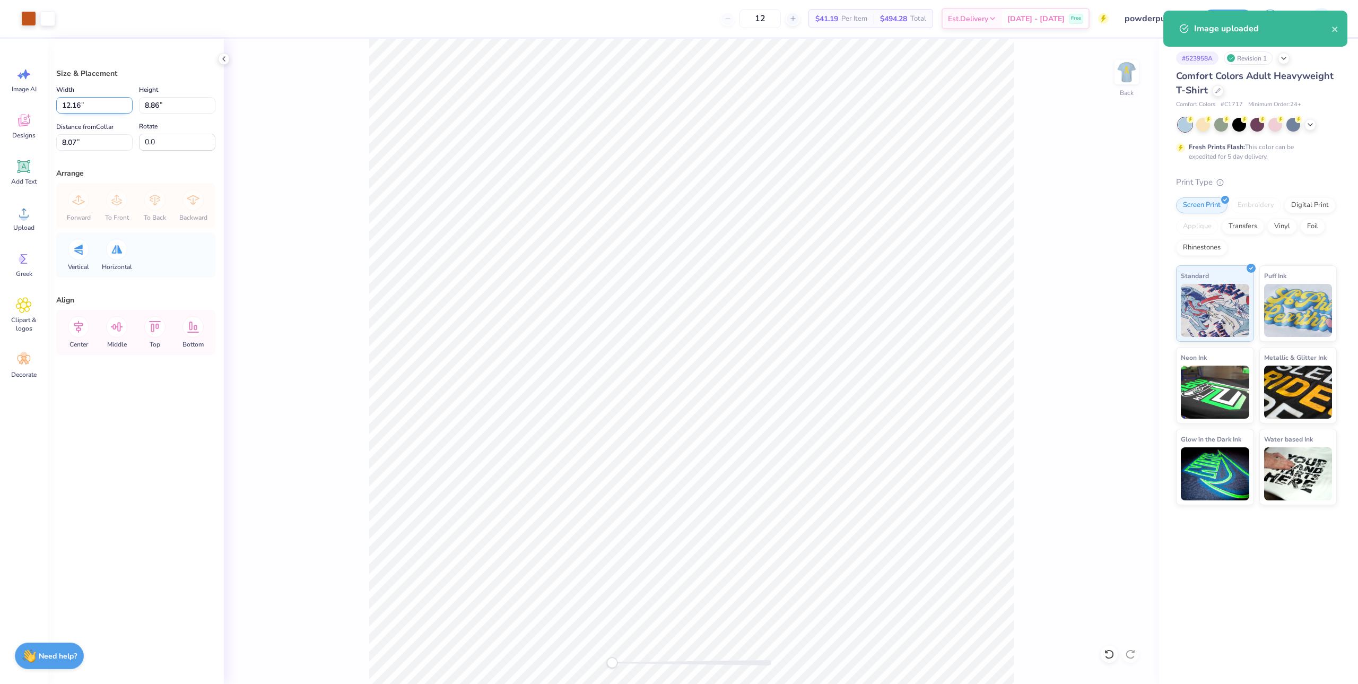
click at [83, 101] on input "12.16" at bounding box center [94, 105] width 76 height 16
type input "11.60"
type input "8.45"
type input "3"
click at [1220, 16] on button "Save" at bounding box center [1228, 17] width 50 height 19
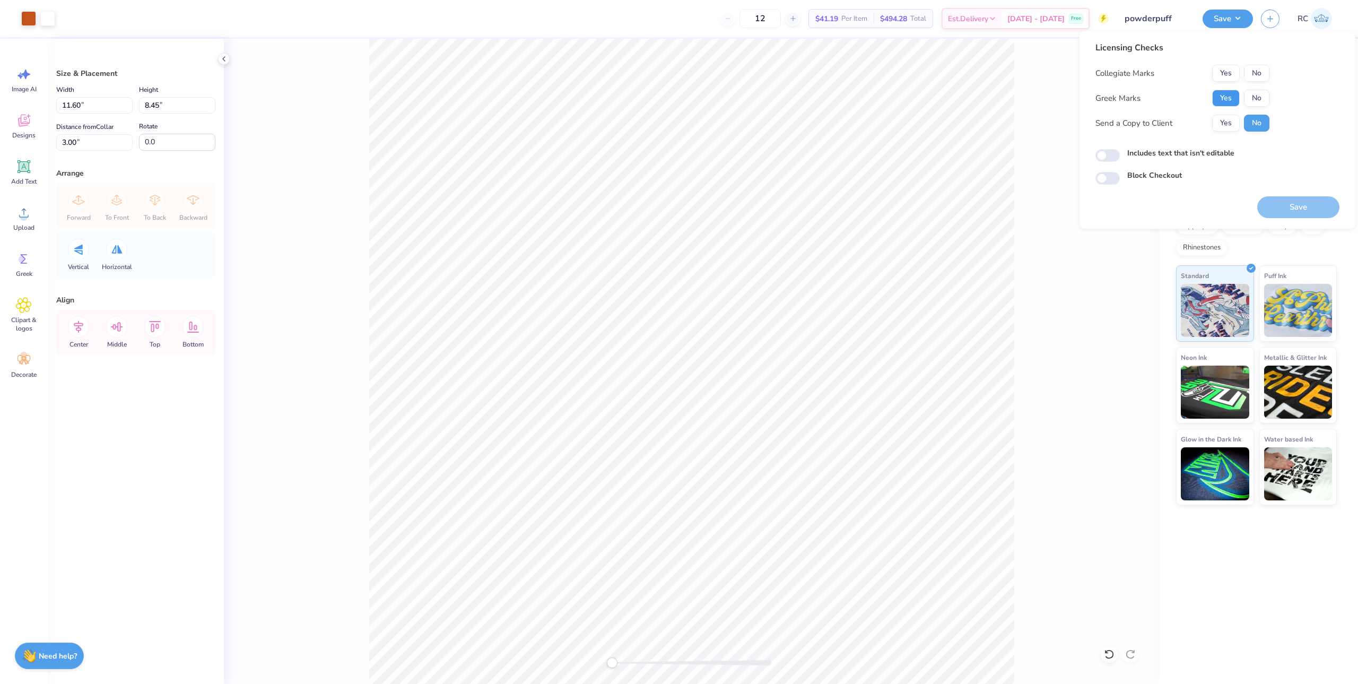
click at [1232, 100] on button "Yes" at bounding box center [1226, 98] width 28 height 17
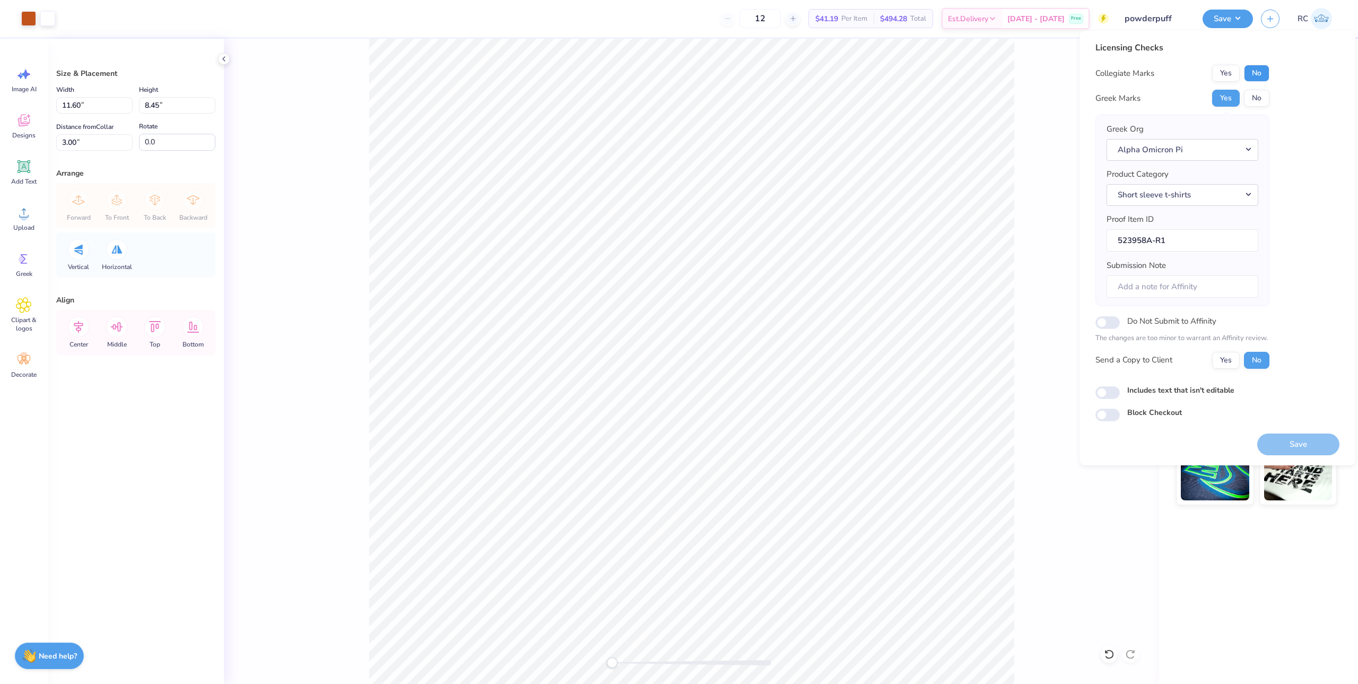
click at [1267, 76] on button "No" at bounding box center [1256, 73] width 25 height 17
click at [1235, 363] on button "Yes" at bounding box center [1226, 360] width 28 height 17
click at [1104, 394] on input "Includes text that isn't editable" at bounding box center [1108, 392] width 24 height 13
checkbox input "true"
click at [1297, 450] on button "Save" at bounding box center [1298, 444] width 82 height 22
